Goal: Information Seeking & Learning: Learn about a topic

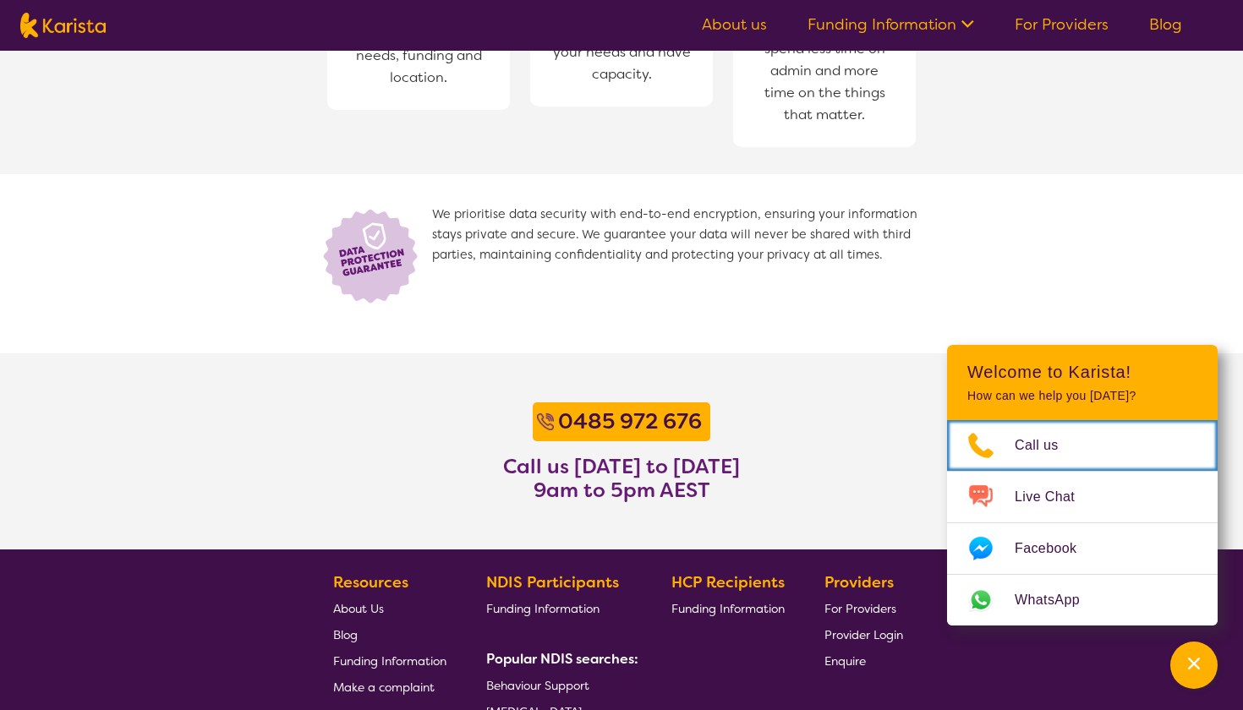
scroll to position [1306, 0]
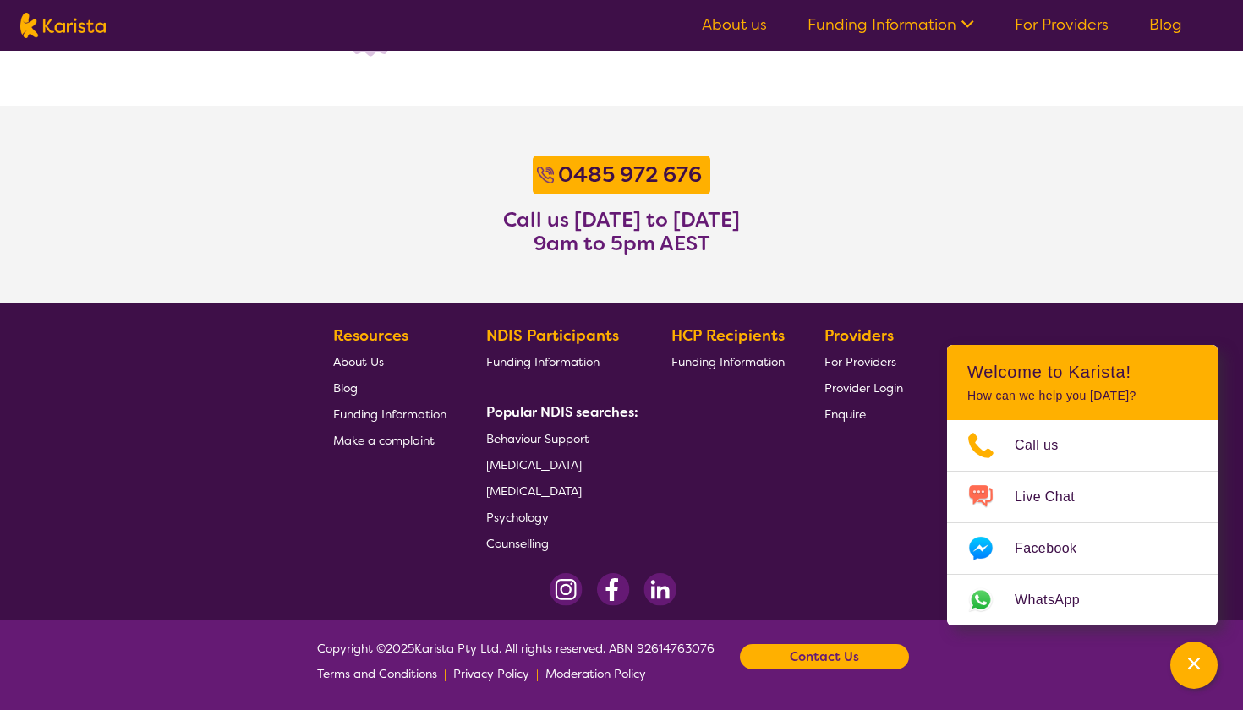
click at [533, 520] on span "Psychology" at bounding box center [517, 517] width 63 height 15
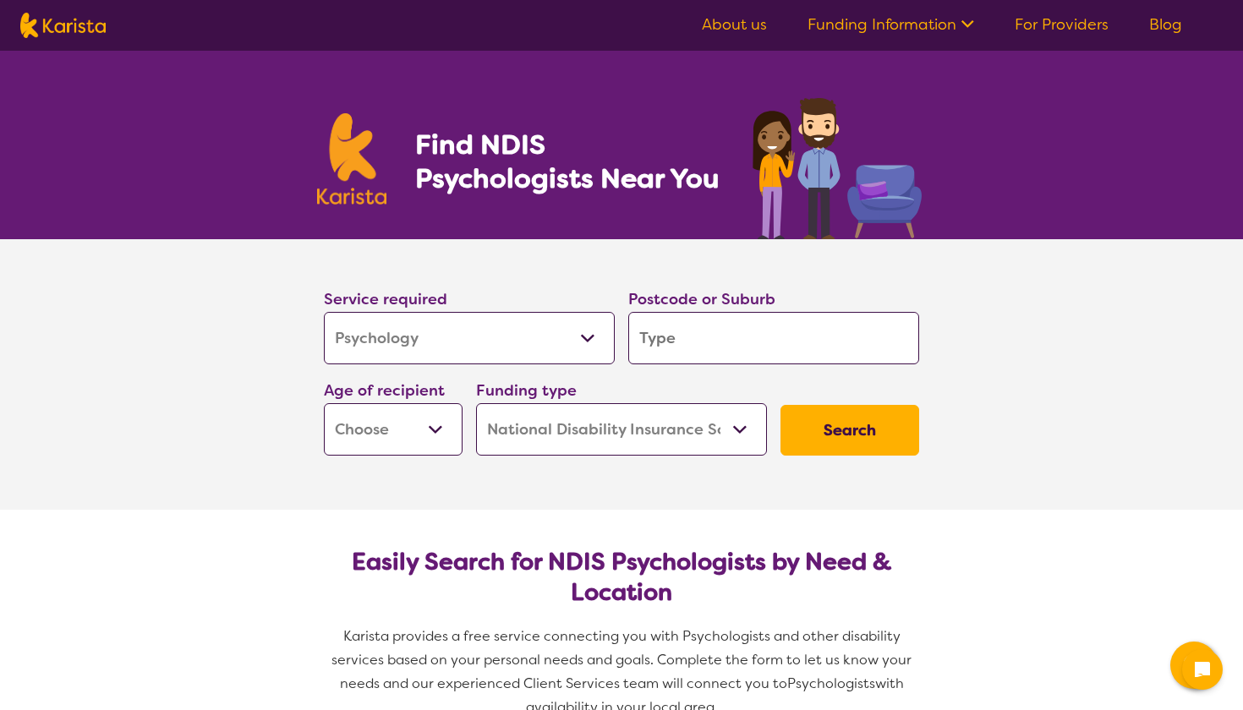
select select "Psychology"
select select "NDIS"
select select "Psychology"
select select "NDIS"
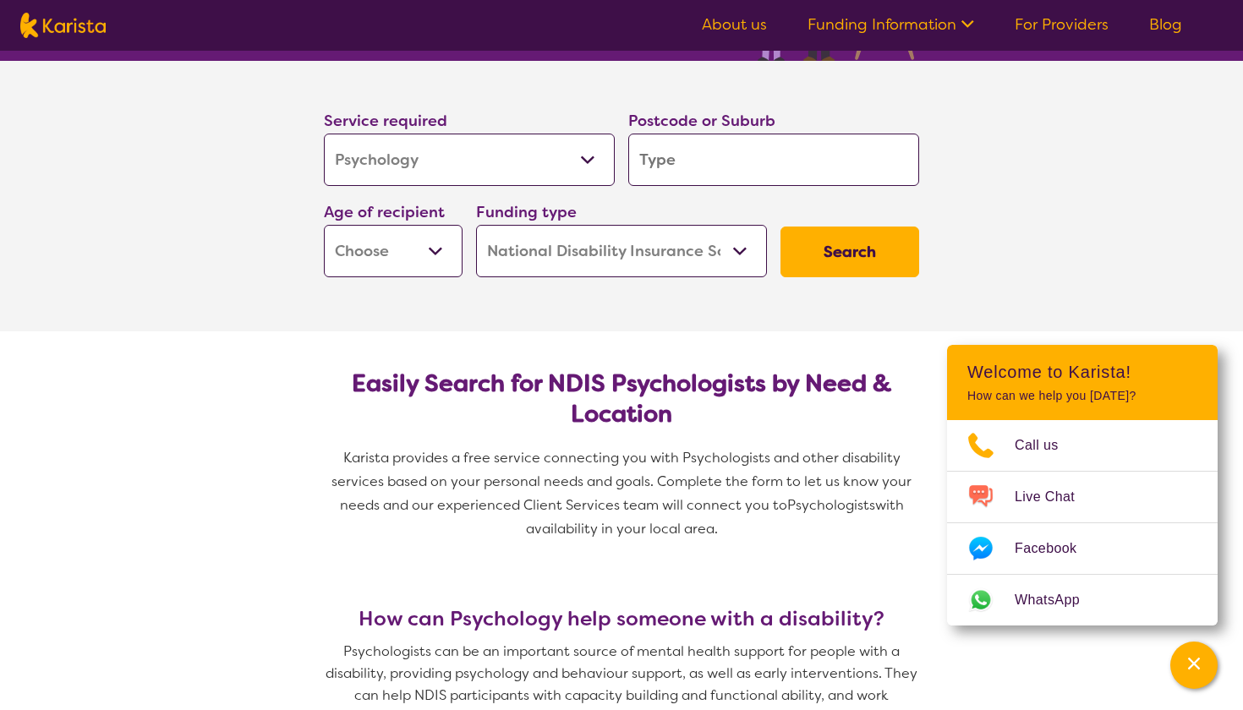
scroll to position [203, 0]
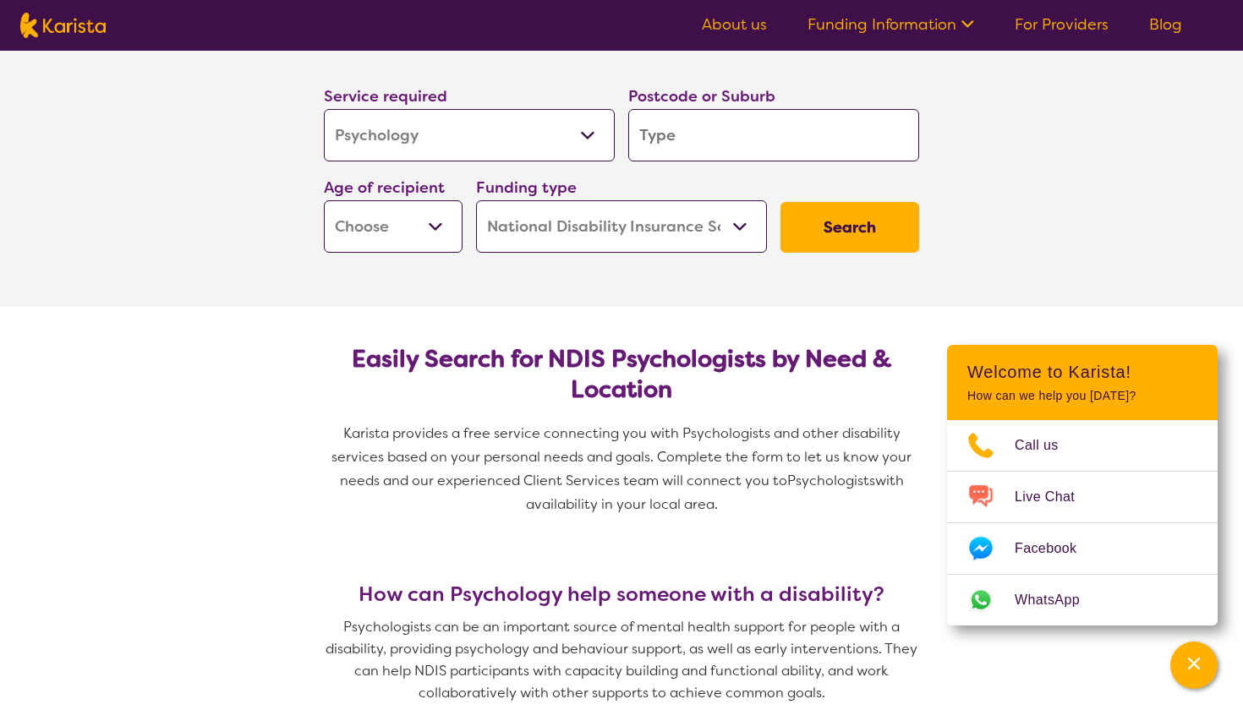
select select "i-don-t-know"
click at [742, 129] on input "search" at bounding box center [773, 135] width 291 height 52
type input "3"
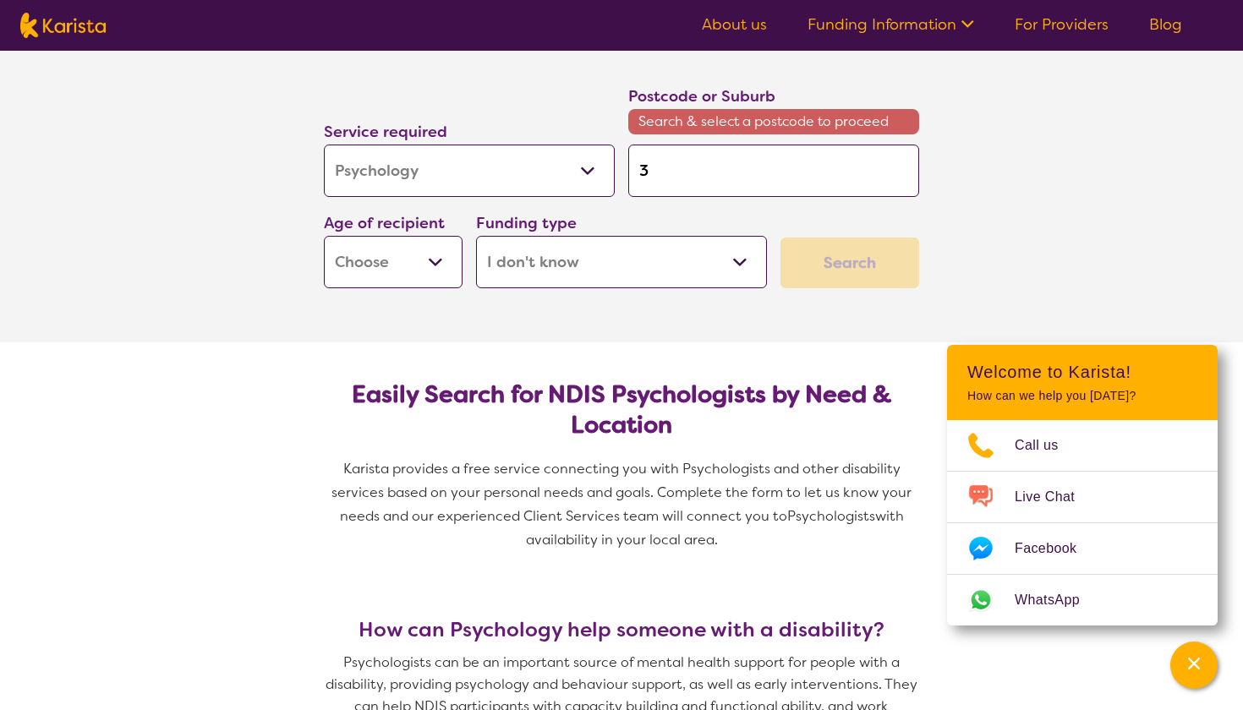
type input "31"
type input "310"
type input "3103"
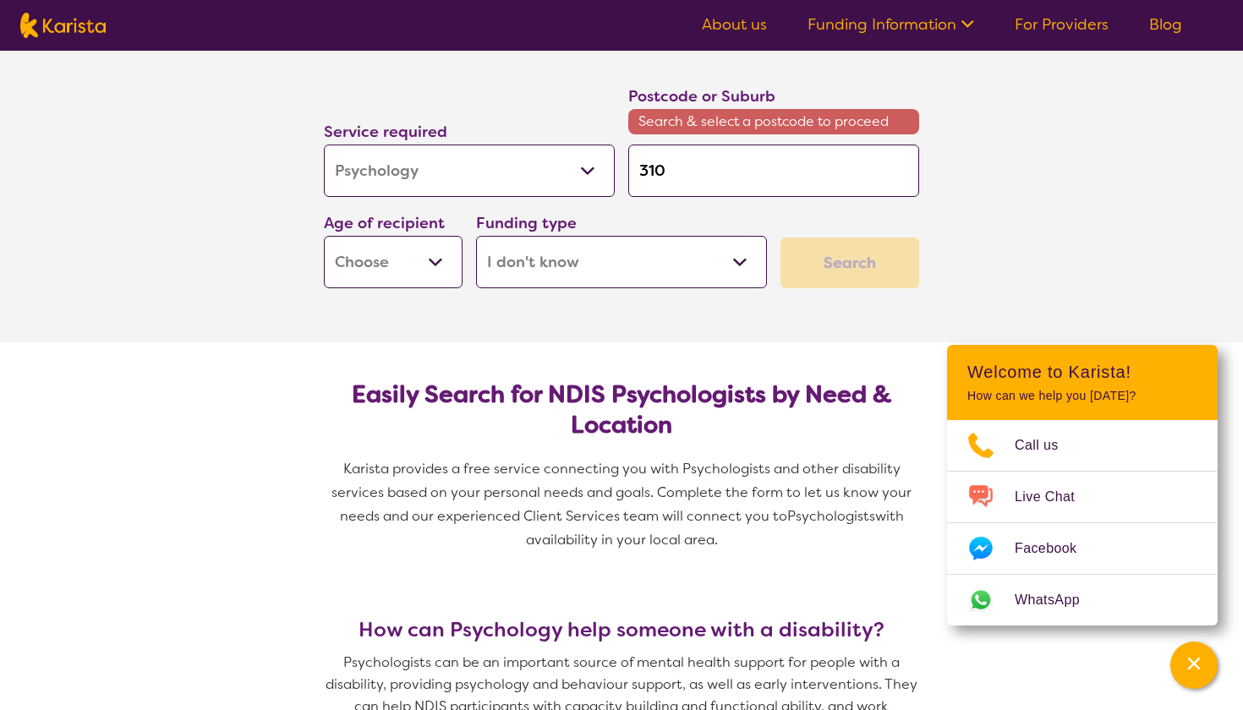
type input "3103"
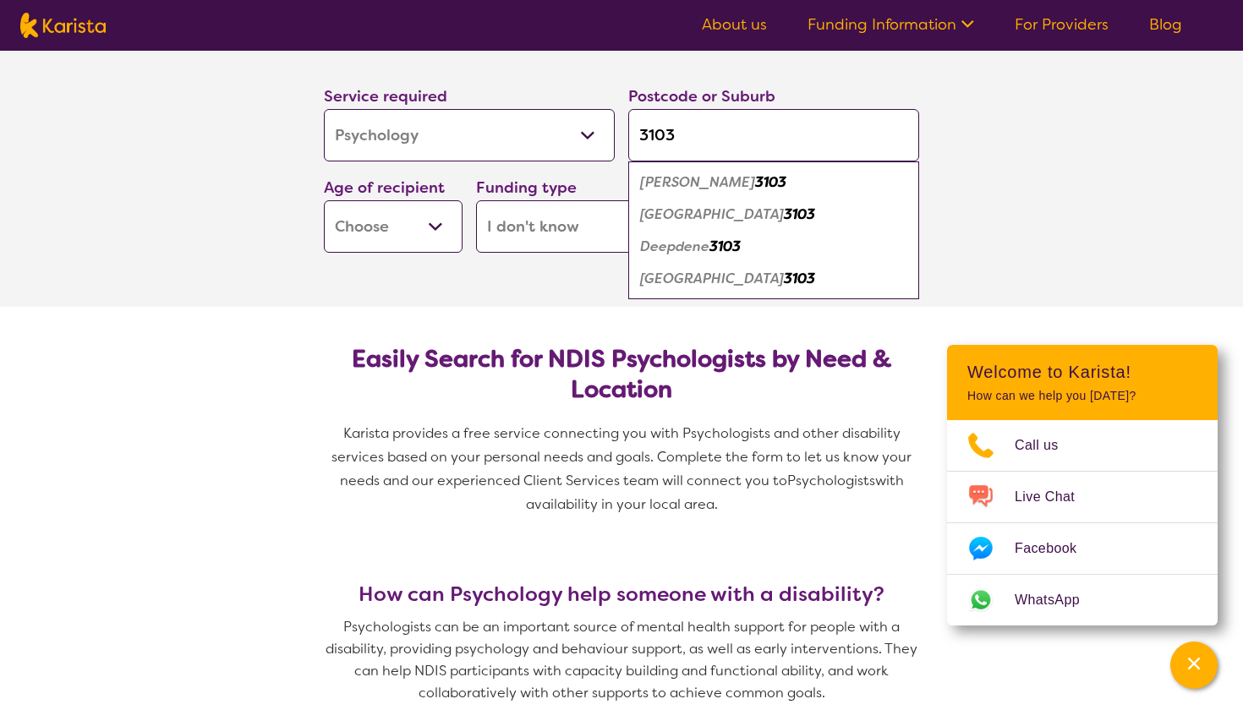
type input "3103"
click at [741, 190] on div "Balwyn 3103" at bounding box center [774, 183] width 274 height 32
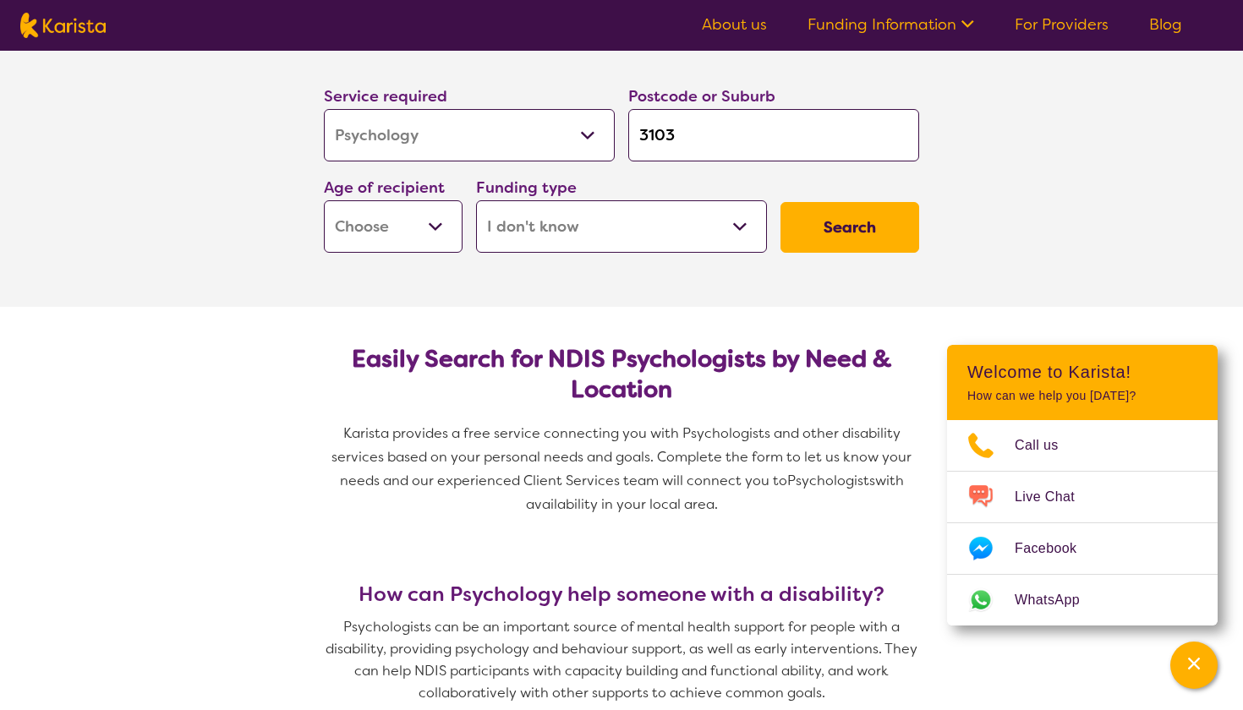
select select "AD"
click at [878, 210] on button "Search" at bounding box center [849, 227] width 139 height 51
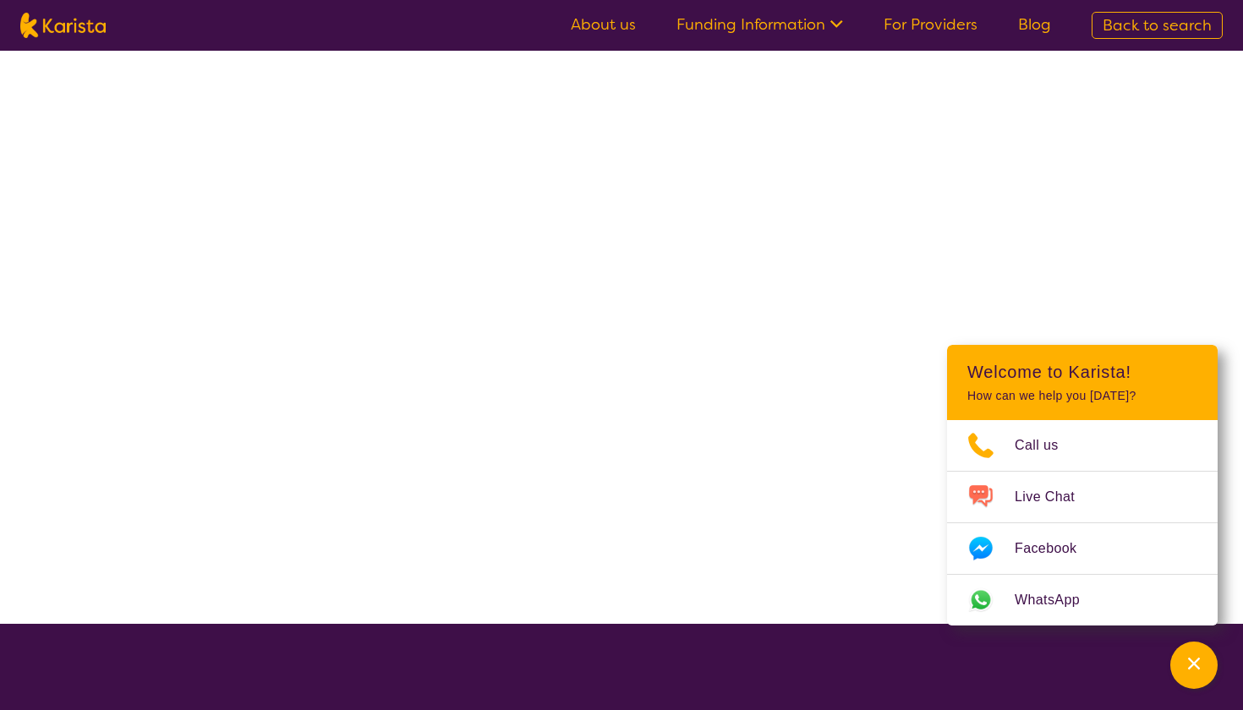
select select "Psychology"
select select "AD"
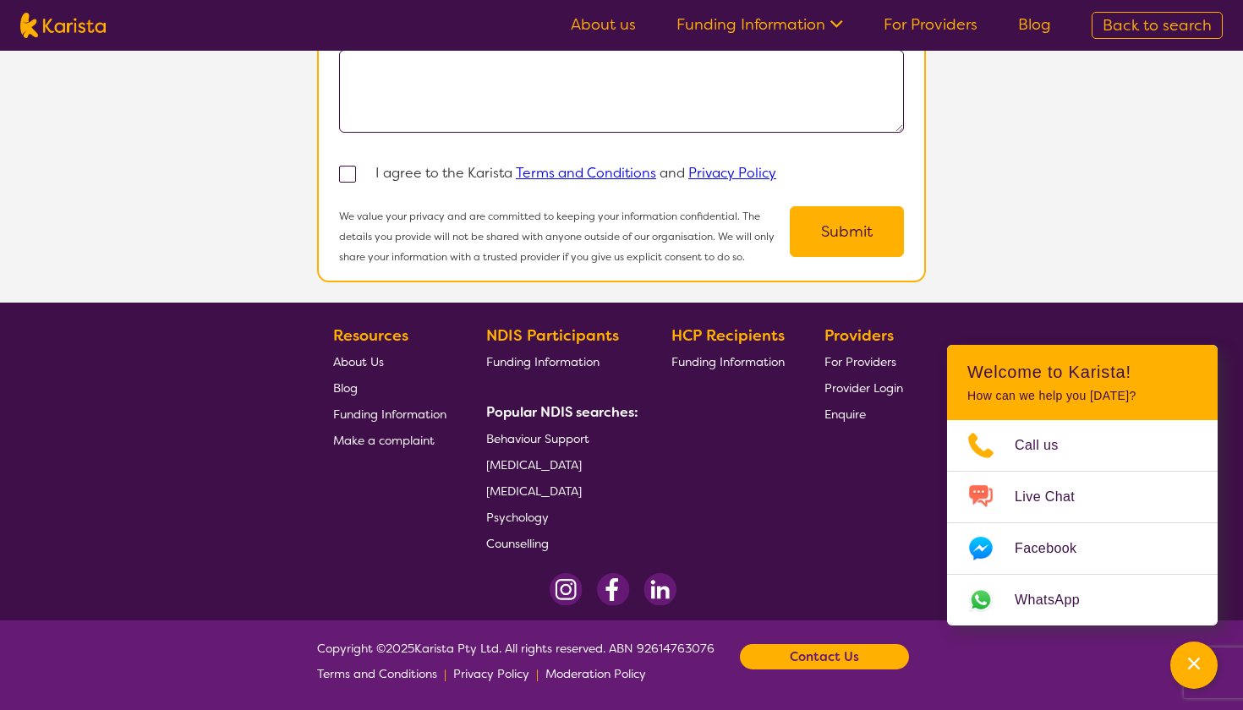
scroll to position [1846, 0]
click at [566, 596] on img at bounding box center [566, 589] width 33 height 33
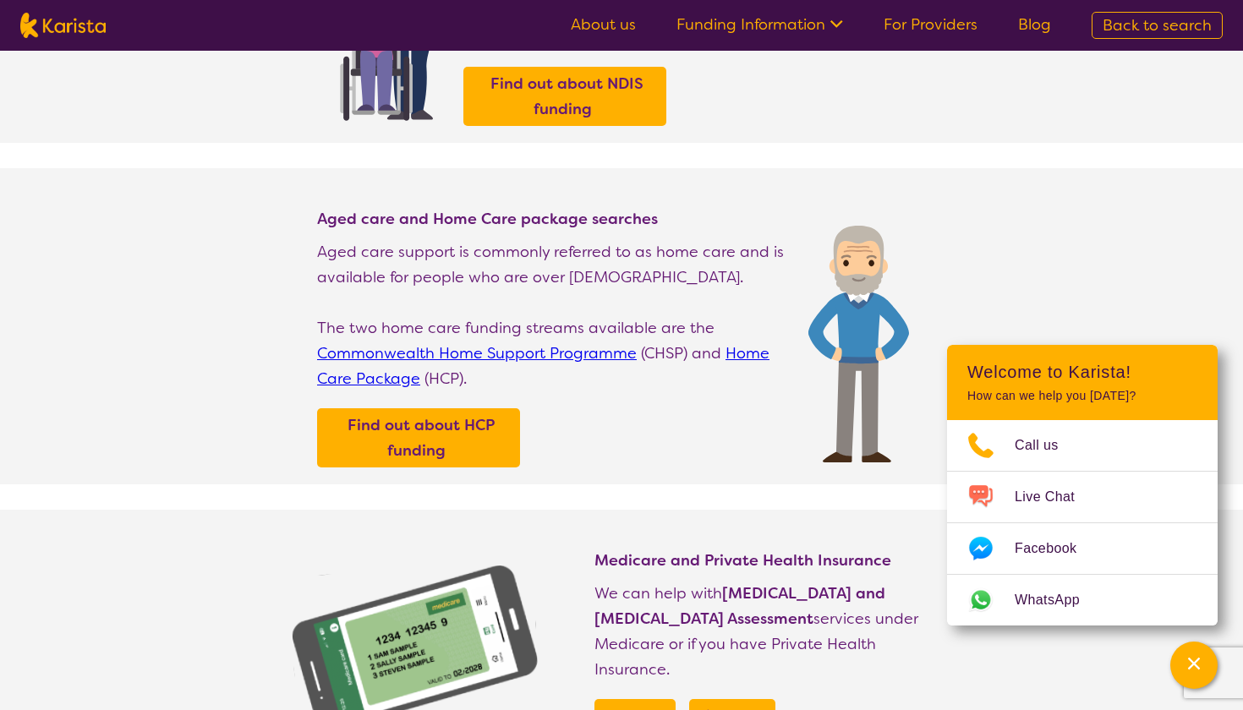
scroll to position [268, 0]
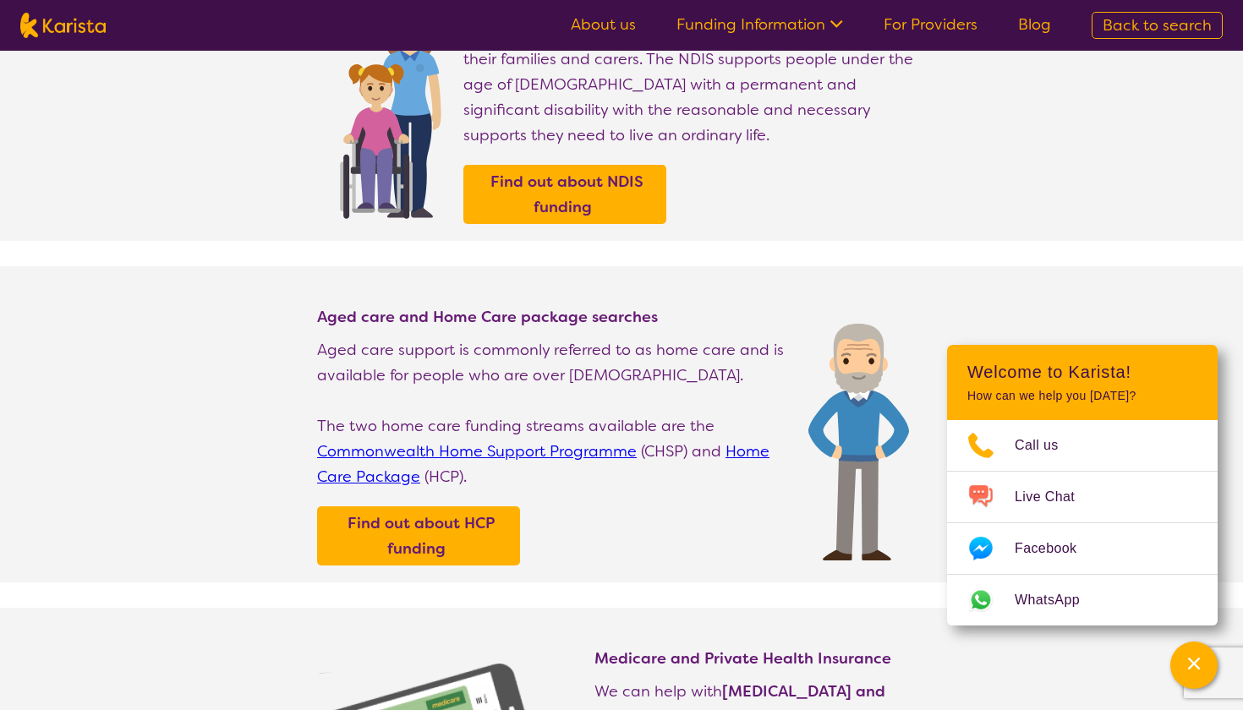
click at [610, 24] on link "About us" at bounding box center [603, 24] width 65 height 20
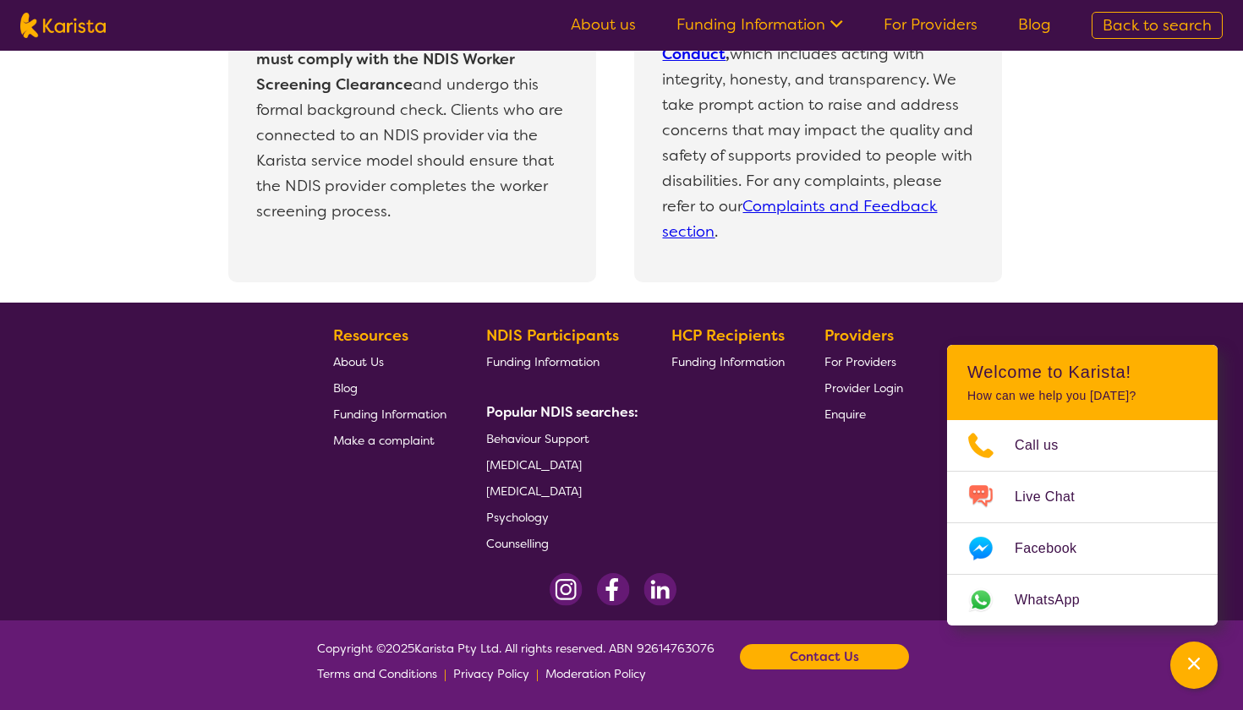
scroll to position [3670, 0]
click at [801, 31] on link "Funding Information" at bounding box center [759, 24] width 167 height 20
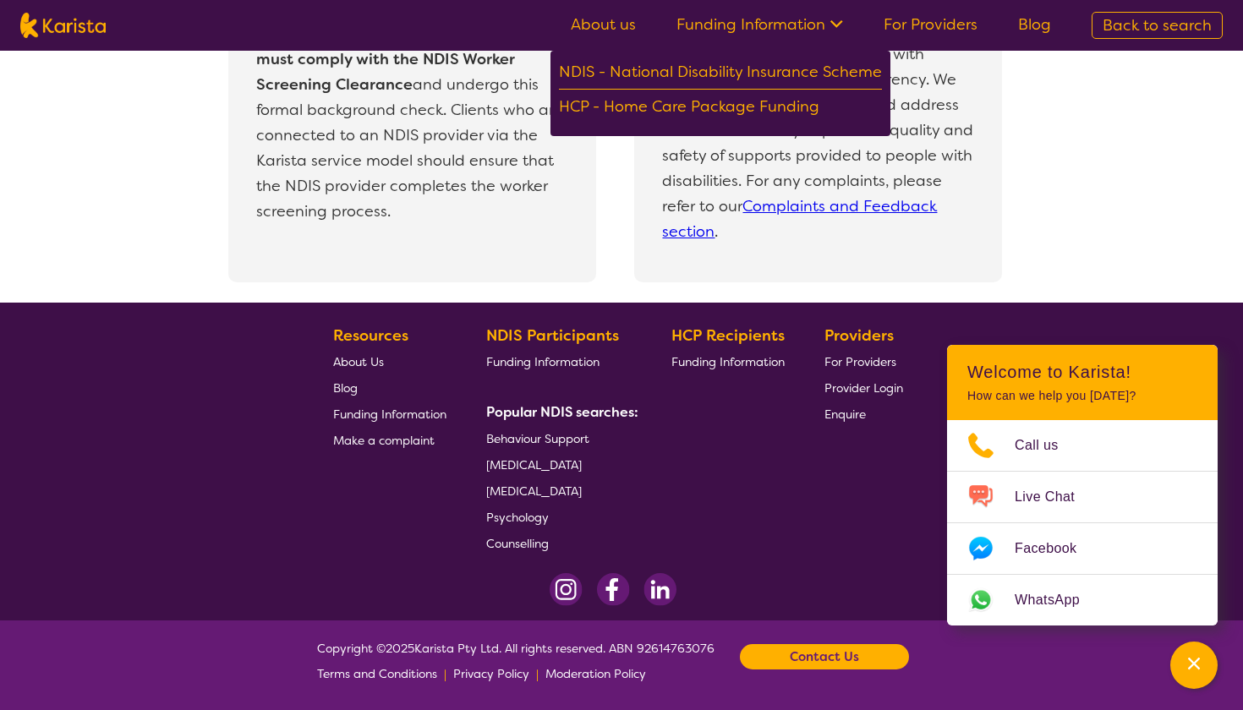
click at [910, 25] on link "For Providers" at bounding box center [930, 24] width 94 height 20
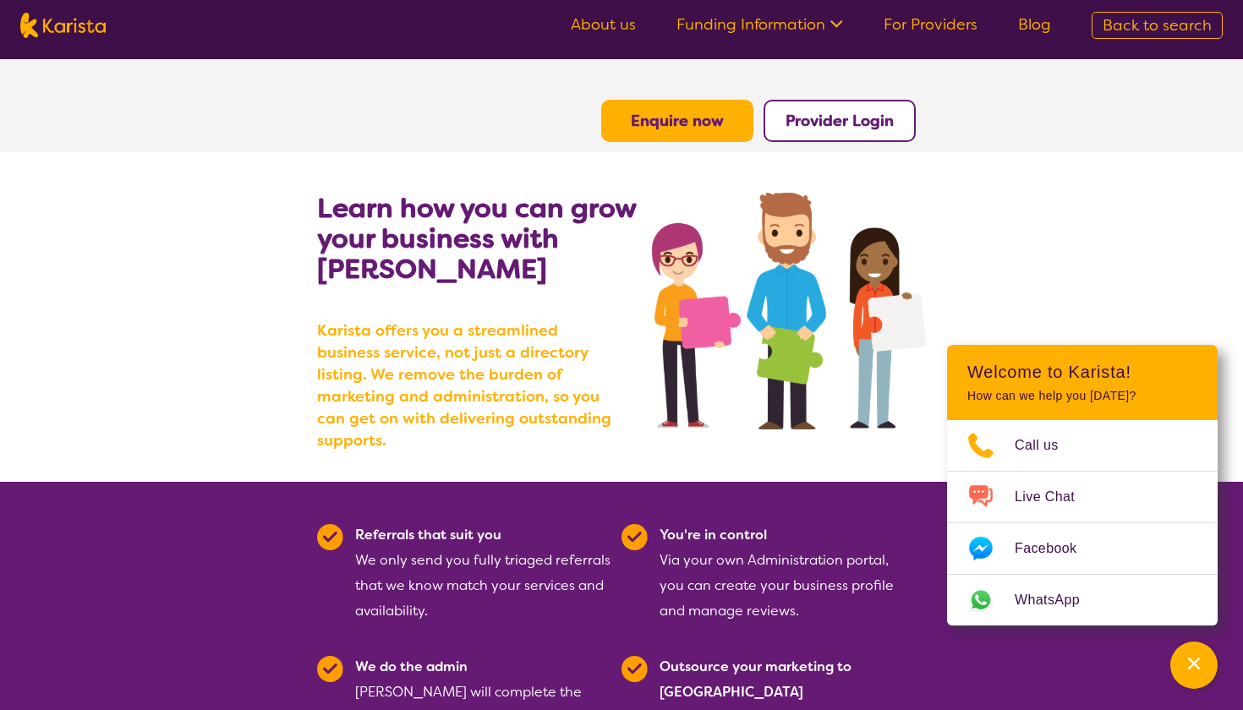
click at [1038, 21] on link "Blog" at bounding box center [1034, 24] width 33 height 20
